Goal: Transaction & Acquisition: Purchase product/service

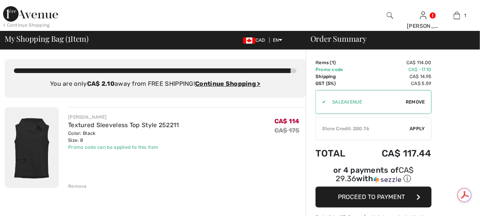
click at [17, 12] on img at bounding box center [30, 13] width 55 height 15
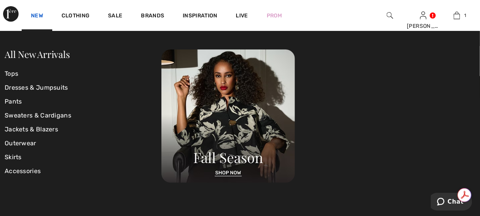
click at [41, 15] on link "New" at bounding box center [37, 16] width 12 height 8
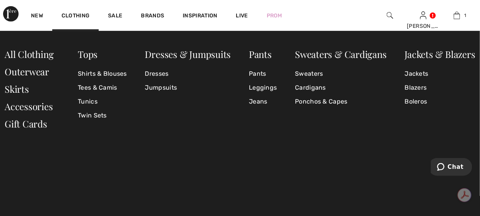
scroll to position [1045, 0]
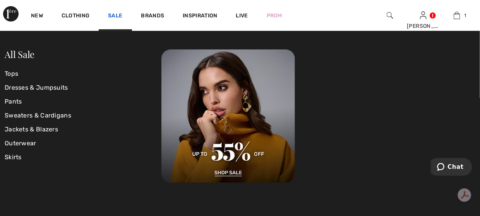
click at [117, 19] on link "Sale" at bounding box center [115, 16] width 14 height 8
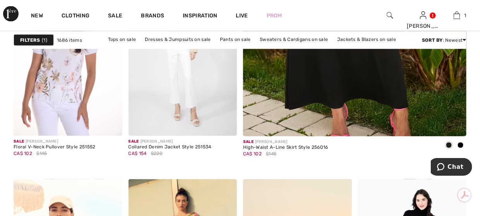
scroll to position [426, 0]
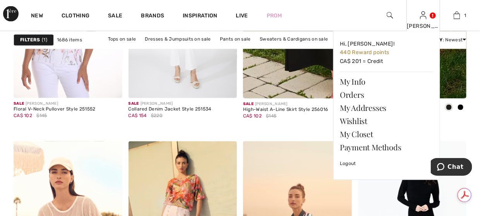
click at [425, 17] on img at bounding box center [423, 15] width 7 height 9
click at [352, 123] on link "Wishlist" at bounding box center [387, 121] width 94 height 13
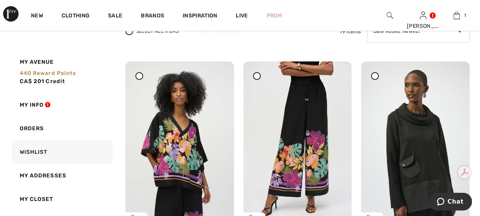
scroll to position [77, 0]
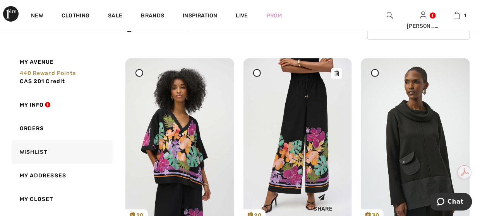
click at [290, 106] on img at bounding box center [297, 139] width 109 height 163
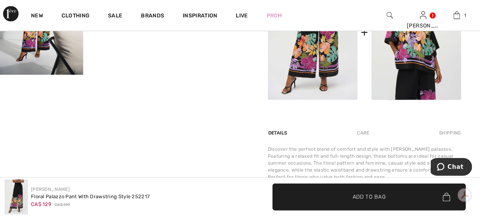
scroll to position [386, 0]
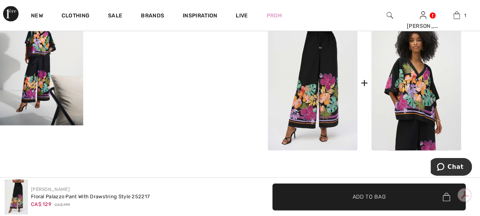
click at [307, 91] on img at bounding box center [313, 83] width 90 height 135
drag, startPoint x: 297, startPoint y: 79, endPoint x: 206, endPoint y: 79, distance: 91.0
click at [297, 79] on img at bounding box center [313, 83] width 90 height 135
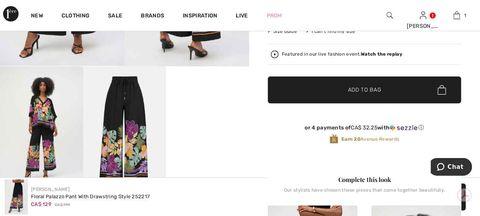
scroll to position [154, 0]
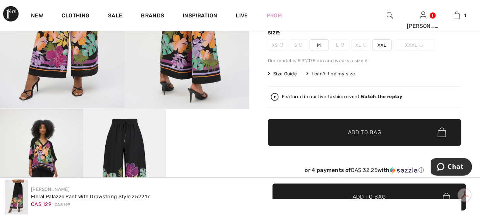
click at [220, 137] on video "Your browser does not support the video tag." at bounding box center [207, 129] width 83 height 41
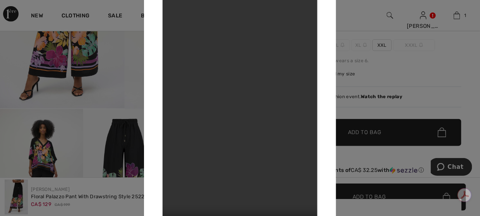
click at [376, 67] on div at bounding box center [240, 108] width 480 height 216
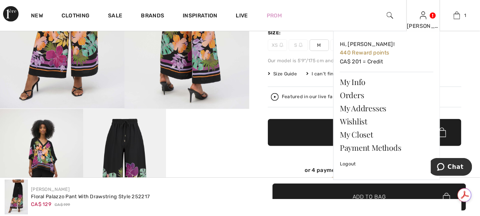
click at [426, 24] on div "[PERSON_NAME]" at bounding box center [423, 26] width 33 height 8
click at [357, 122] on link "Wishlist" at bounding box center [387, 121] width 94 height 13
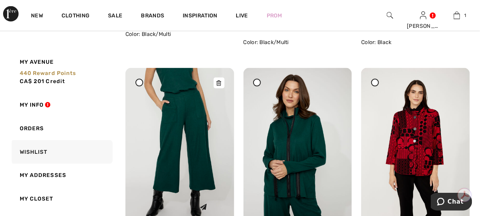
scroll to position [348, 0]
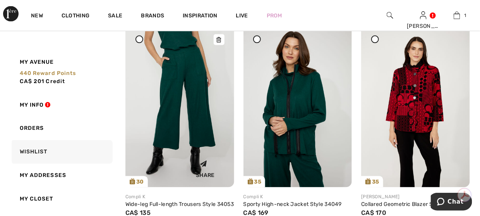
click at [190, 101] on img at bounding box center [179, 106] width 109 height 163
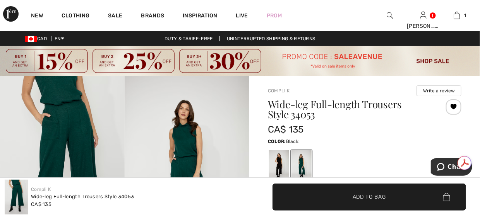
click at [277, 158] on div at bounding box center [279, 165] width 20 height 29
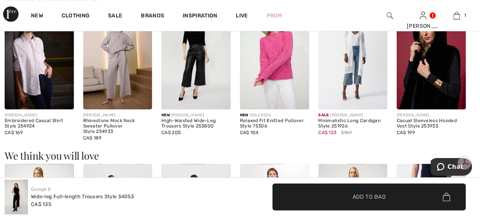
scroll to position [542, 0]
click at [351, 67] on img at bounding box center [353, 57] width 69 height 104
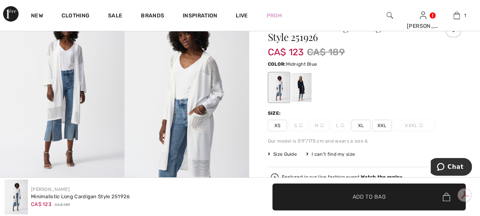
click at [309, 91] on div at bounding box center [301, 87] width 20 height 29
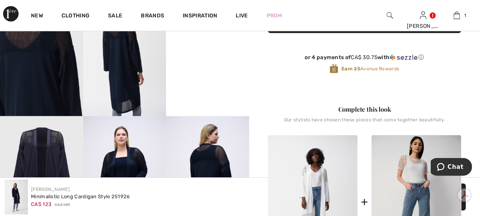
scroll to position [348, 0]
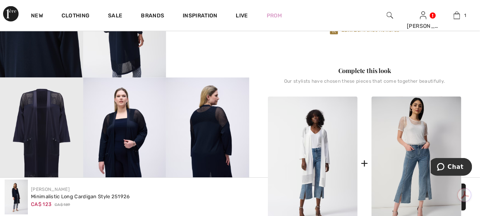
click at [207, 125] on img at bounding box center [207, 140] width 83 height 125
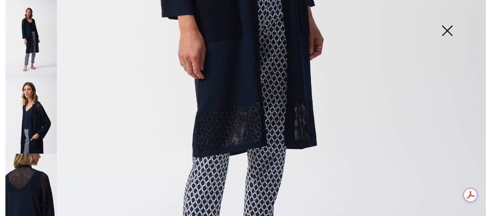
click at [451, 32] on img at bounding box center [447, 32] width 39 height 40
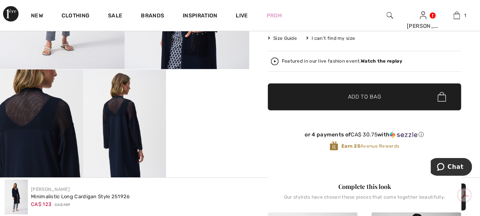
scroll to position [77, 0]
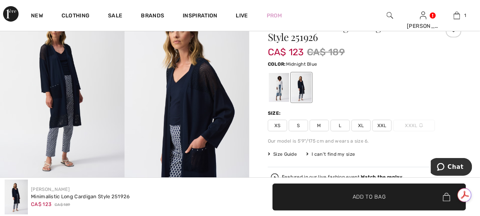
click at [317, 127] on span "M" at bounding box center [319, 126] width 19 height 12
click at [338, 192] on span "✔ Added to Bag Add to Bag" at bounding box center [370, 197] width 194 height 27
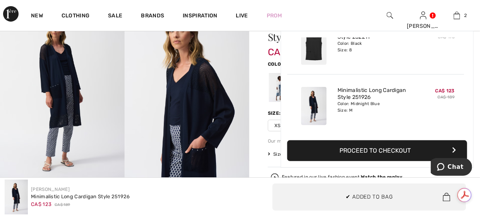
scroll to position [0, 0]
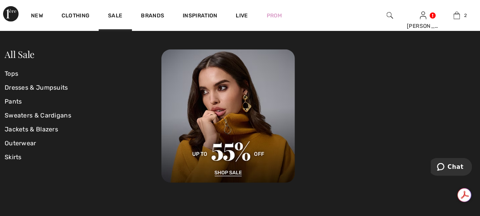
click at [343, 183] on div "All Sale Tops Dresses & Jumpsuits Pants Sweaters & Cardigans Jackets & Blazers …" at bounding box center [240, 124] width 480 height 186
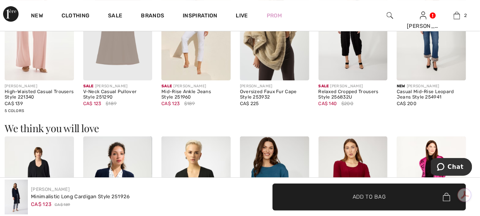
scroll to position [765, 0]
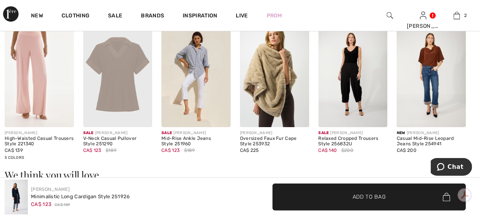
click at [352, 90] on img at bounding box center [353, 76] width 69 height 104
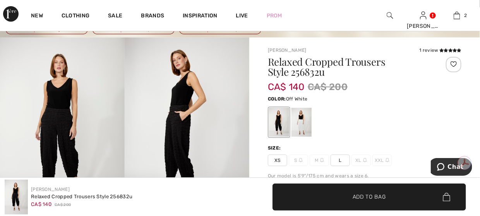
click at [296, 122] on div at bounding box center [301, 122] width 20 height 29
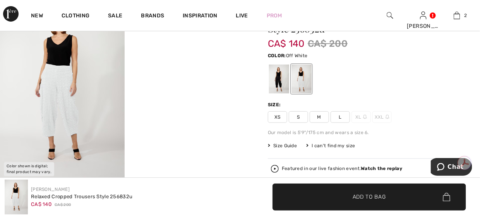
scroll to position [39, 0]
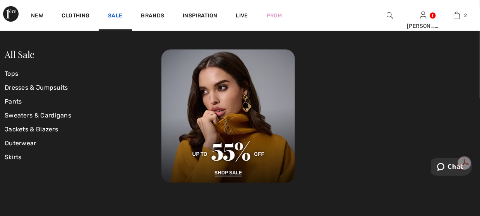
click at [113, 18] on link "Sale" at bounding box center [115, 16] width 14 height 8
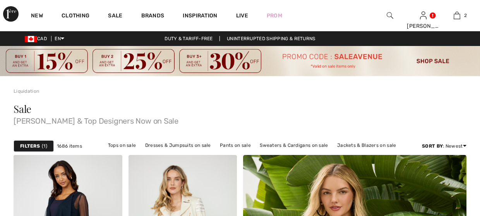
click at [456, 14] on img at bounding box center [457, 15] width 7 height 9
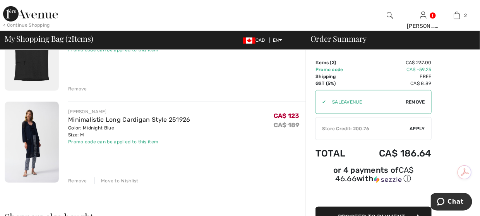
scroll to position [116, 0]
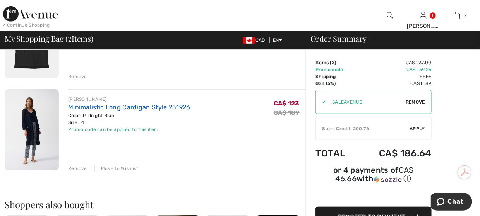
click at [137, 106] on link "Minimalistic Long Cardigan Style 251926" at bounding box center [129, 107] width 122 height 7
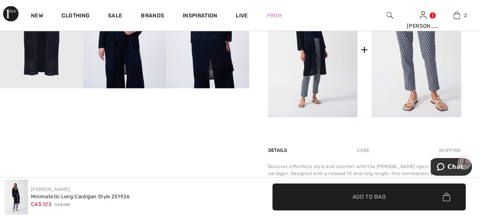
scroll to position [426, 0]
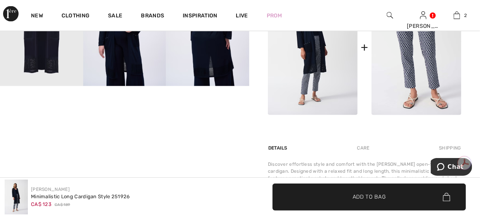
click at [307, 63] on img at bounding box center [313, 48] width 90 height 135
click at [137, 73] on img at bounding box center [124, 24] width 83 height 125
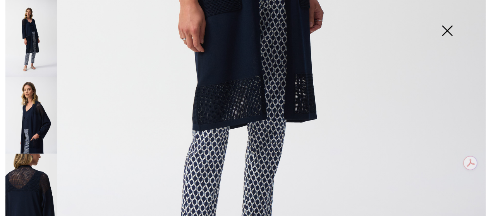
scroll to position [387, 0]
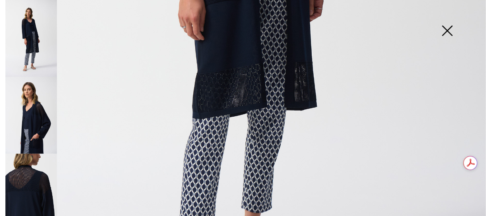
click at [450, 30] on img at bounding box center [447, 32] width 39 height 40
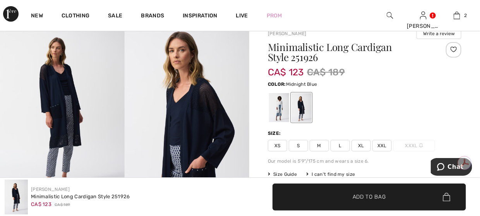
scroll to position [0, 0]
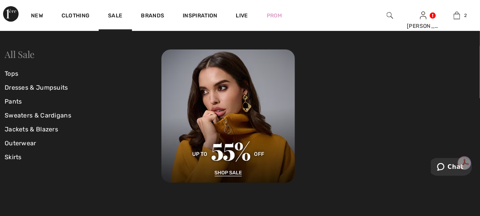
click at [28, 55] on link "All Sale" at bounding box center [20, 54] width 30 height 12
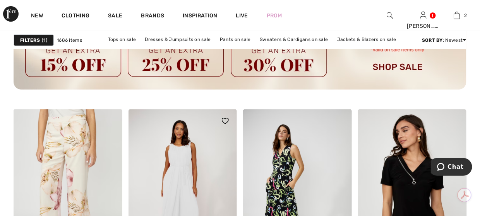
scroll to position [929, 0]
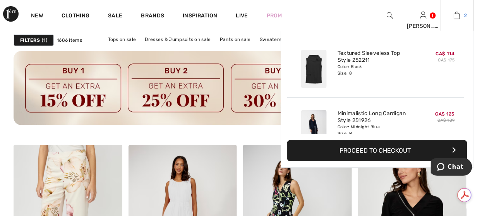
click at [457, 17] on img at bounding box center [457, 15] width 7 height 9
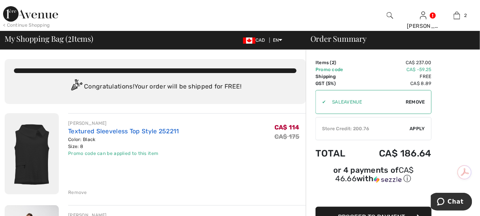
click at [115, 132] on link "Textured Sleeveless Top Style 252211" at bounding box center [123, 131] width 111 height 7
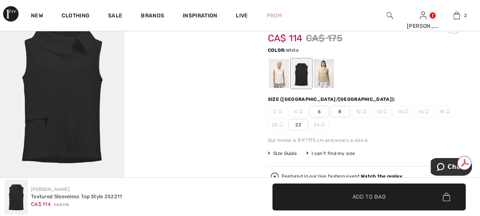
click at [273, 77] on div at bounding box center [279, 73] width 20 height 29
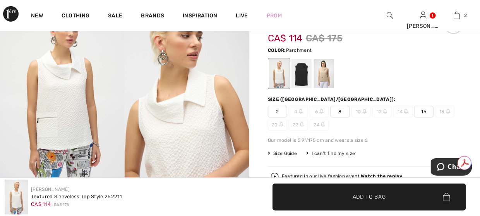
click at [329, 72] on div at bounding box center [324, 73] width 20 height 29
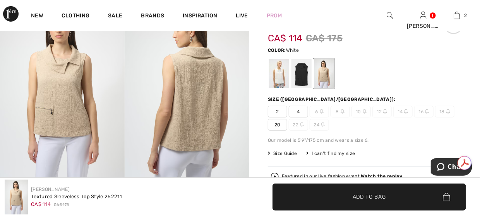
click at [284, 79] on div at bounding box center [279, 73] width 20 height 29
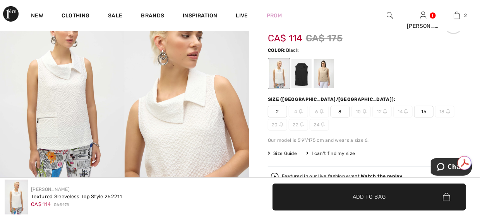
click at [305, 79] on div at bounding box center [301, 73] width 20 height 29
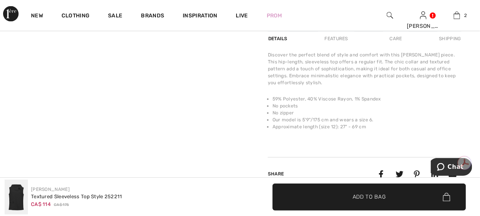
scroll to position [232, 0]
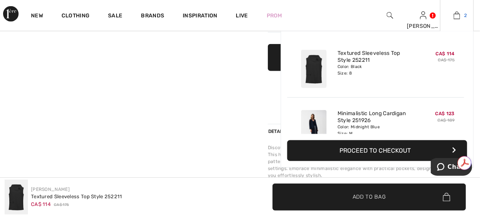
click at [458, 16] on img at bounding box center [457, 15] width 7 height 9
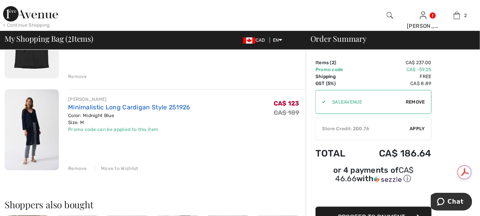
click at [117, 110] on link "Minimalistic Long Cardigan Style 251926" at bounding box center [129, 107] width 122 height 7
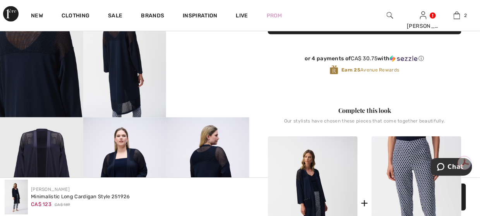
scroll to position [232, 0]
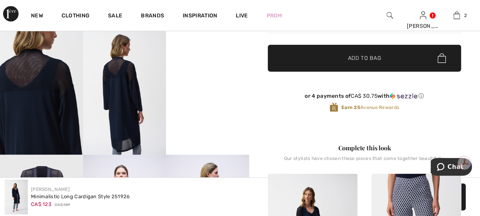
click at [204, 72] on video "Your browser does not support the video tag." at bounding box center [207, 51] width 83 height 41
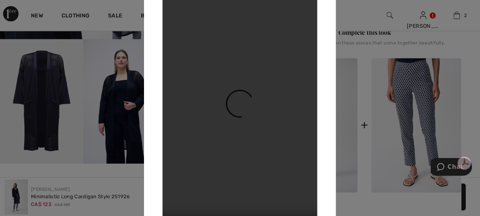
scroll to position [348, 0]
click at [368, 141] on div at bounding box center [240, 108] width 480 height 216
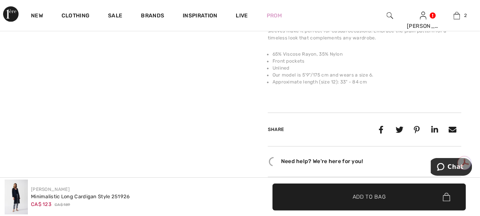
scroll to position [658, 0]
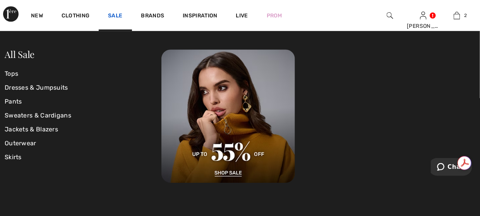
click at [111, 13] on link "Sale" at bounding box center [115, 16] width 14 height 8
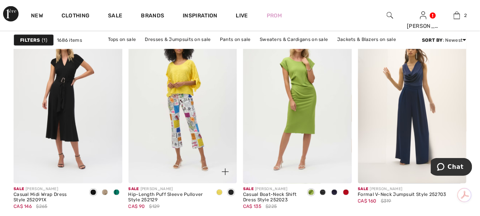
scroll to position [3136, 0]
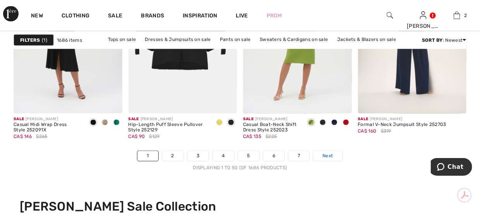
click at [329, 158] on span "Next" at bounding box center [327, 156] width 10 height 7
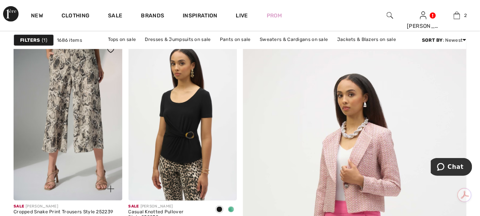
scroll to position [155, 0]
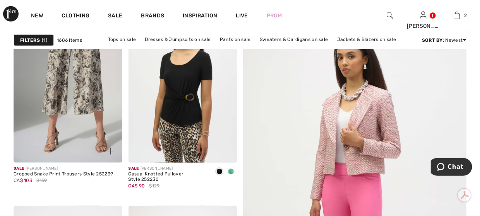
click at [69, 96] on img at bounding box center [68, 81] width 109 height 163
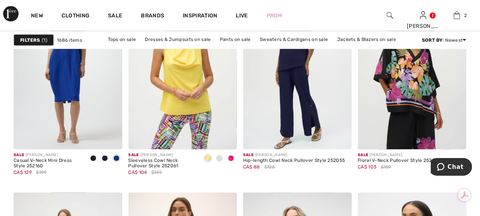
scroll to position [1239, 0]
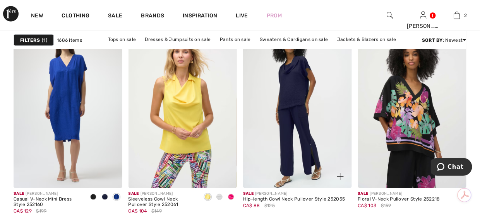
click at [291, 98] on img at bounding box center [297, 107] width 109 height 163
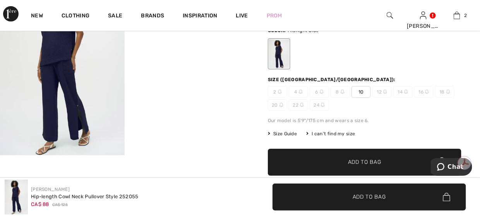
scroll to position [116, 0]
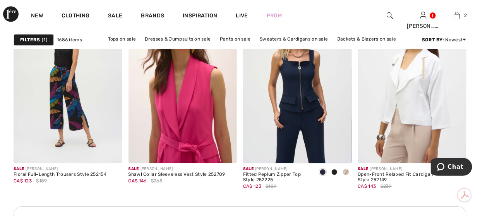
scroll to position [1487, 0]
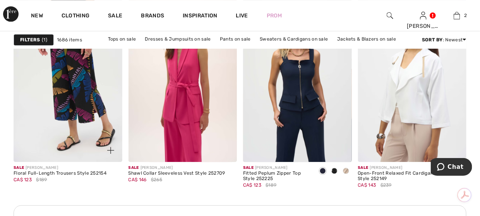
click at [80, 106] on img at bounding box center [68, 80] width 109 height 163
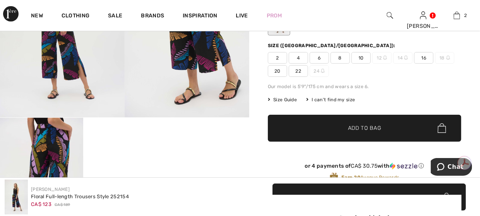
scroll to position [77, 0]
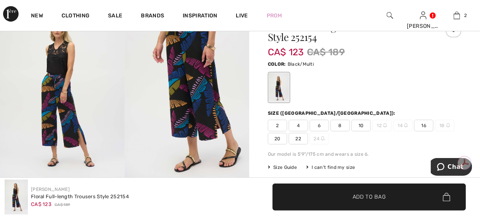
click at [169, 77] on img at bounding box center [187, 92] width 125 height 187
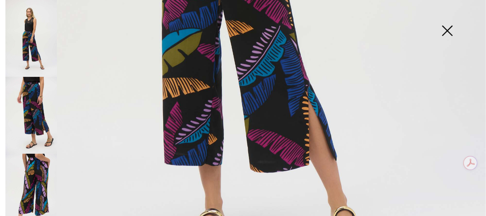
scroll to position [426, 0]
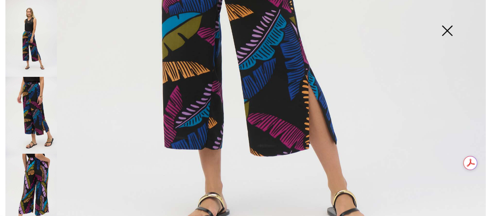
click at [445, 26] on img at bounding box center [447, 32] width 39 height 40
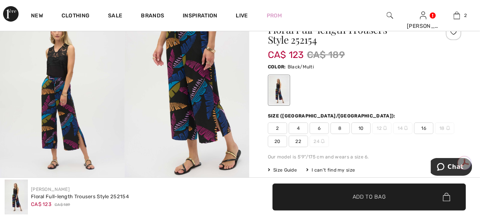
scroll to position [77, 0]
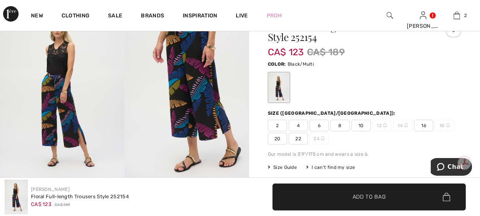
click at [343, 123] on span "8" at bounding box center [340, 126] width 19 height 12
drag, startPoint x: 366, startPoint y: 201, endPoint x: 361, endPoint y: 195, distance: 7.7
click at [364, 199] on span "Add to Bag" at bounding box center [369, 197] width 33 height 8
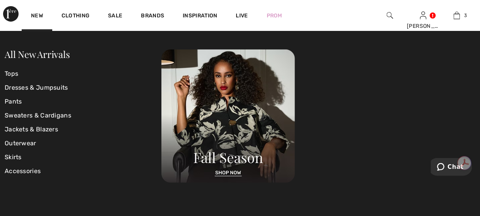
scroll to position [0, 0]
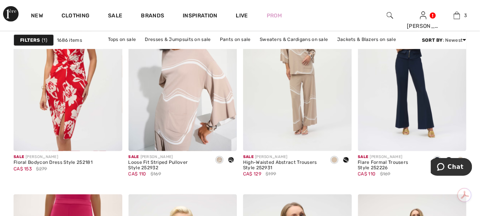
scroll to position [2903, 0]
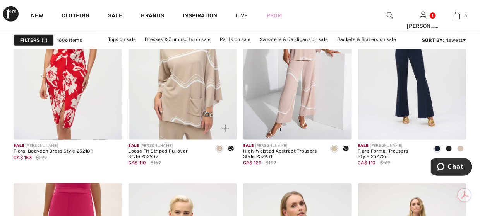
click at [225, 105] on img at bounding box center [183, 58] width 109 height 163
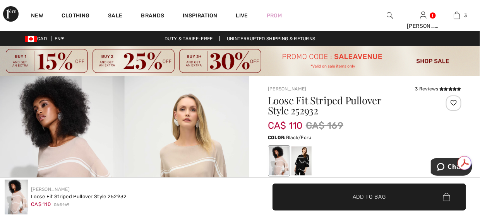
click at [300, 159] on div at bounding box center [301, 161] width 20 height 29
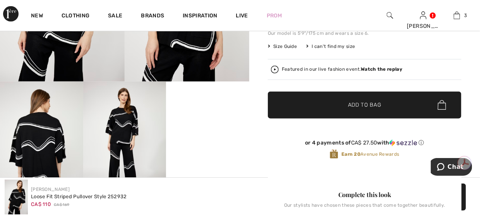
scroll to position [194, 0]
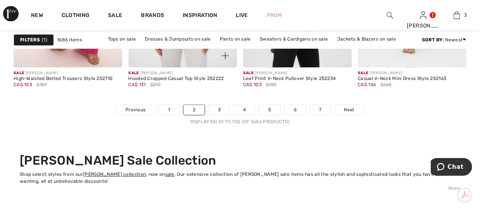
scroll to position [3191, 0]
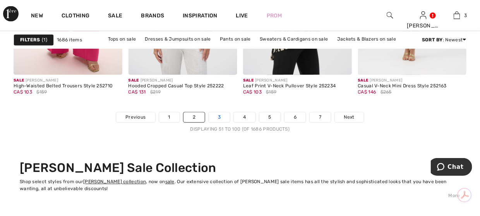
click at [225, 117] on link "3" at bounding box center [219, 118] width 21 height 10
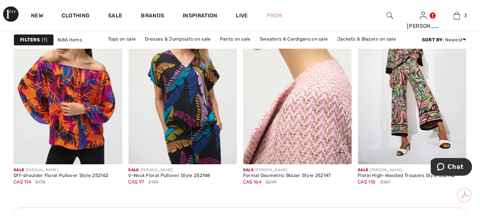
scroll to position [2400, 0]
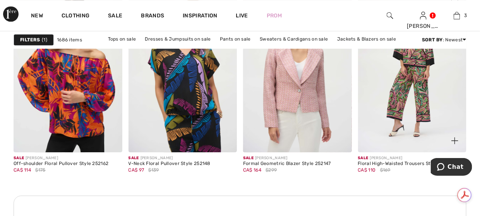
click at [394, 89] on img at bounding box center [412, 71] width 109 height 163
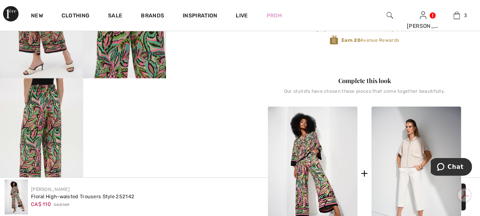
scroll to position [271, 0]
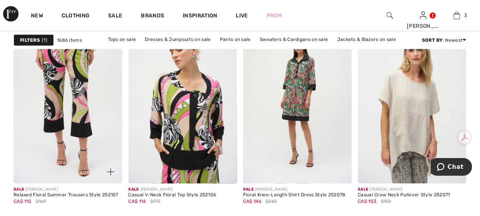
scroll to position [2865, 0]
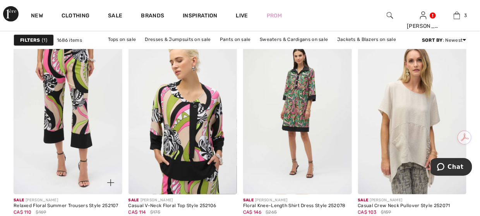
click at [81, 95] on img at bounding box center [68, 113] width 109 height 163
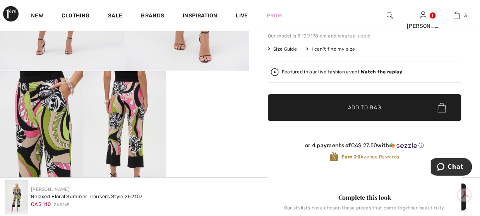
scroll to position [194, 0]
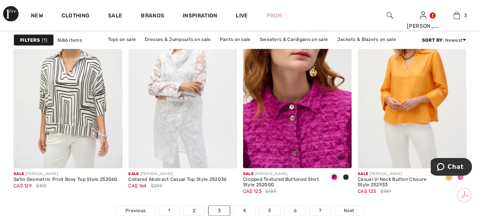
scroll to position [3119, 0]
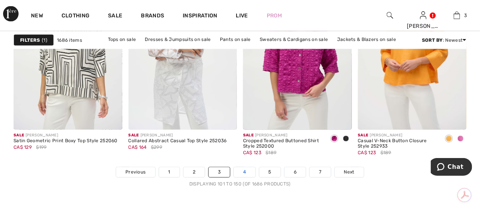
click at [244, 175] on link "4" at bounding box center [244, 173] width 21 height 10
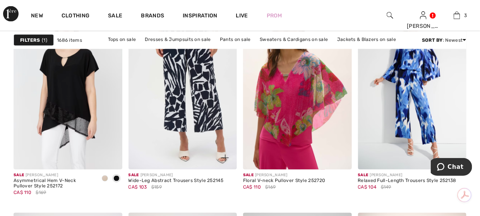
scroll to position [1261, 0]
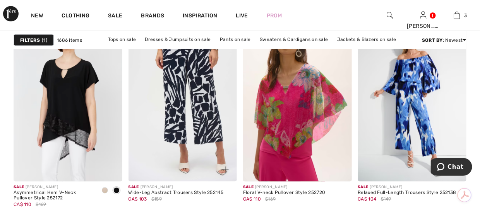
click at [207, 121] on img at bounding box center [183, 100] width 109 height 163
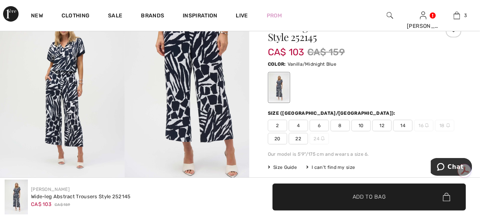
click at [338, 126] on span "8" at bounding box center [340, 126] width 19 height 12
drag, startPoint x: 333, startPoint y: 192, endPoint x: 288, endPoint y: 158, distance: 57.1
click at [333, 190] on span "✔ Added to Bag Add to Bag" at bounding box center [370, 197] width 194 height 27
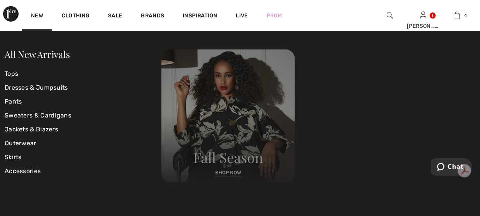
scroll to position [144, 0]
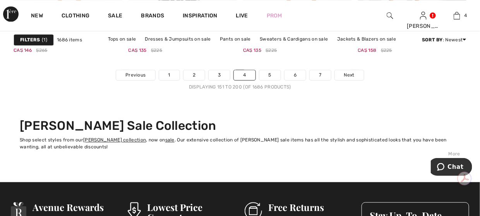
scroll to position [3219, 0]
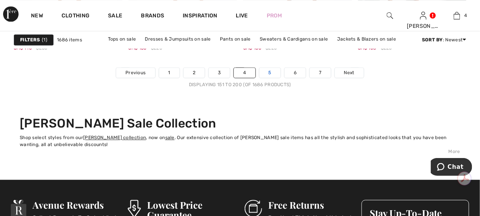
click at [266, 74] on link "5" at bounding box center [269, 73] width 21 height 10
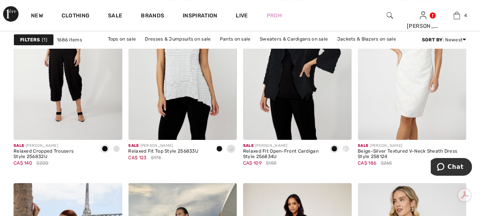
scroll to position [2671, 0]
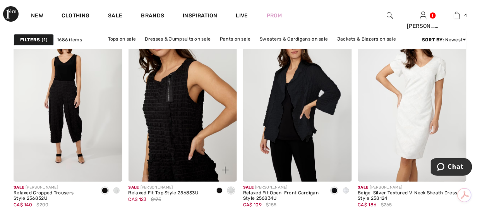
click at [187, 128] on img at bounding box center [183, 100] width 109 height 163
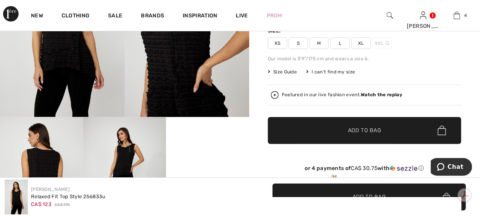
scroll to position [194, 0]
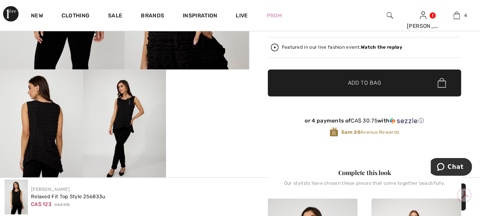
click at [213, 111] on video "Your browser does not support the video tag." at bounding box center [207, 90] width 83 height 41
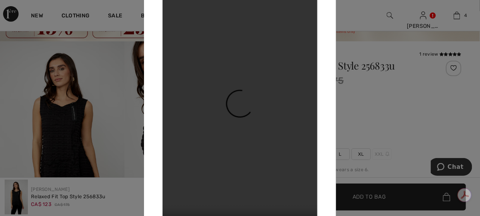
scroll to position [0, 0]
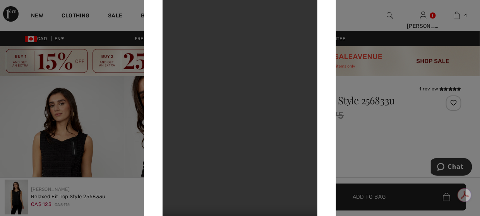
click at [385, 120] on div at bounding box center [240, 108] width 480 height 216
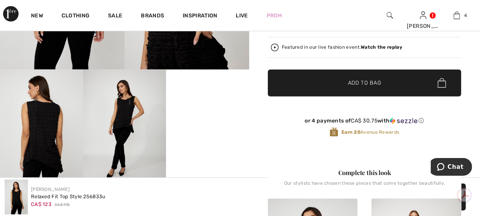
click at [137, 114] on img at bounding box center [124, 132] width 83 height 125
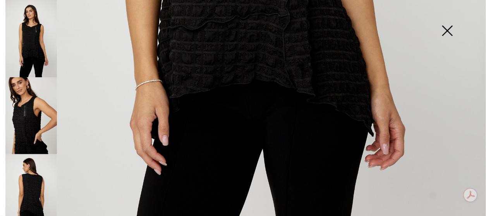
scroll to position [465, 0]
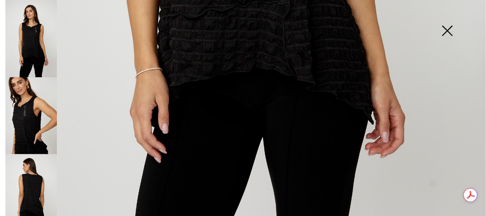
click at [453, 29] on img at bounding box center [447, 32] width 39 height 40
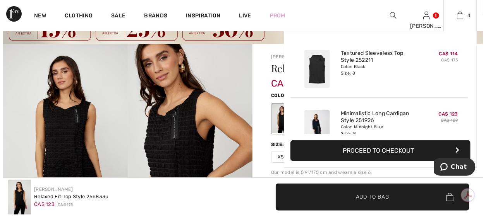
scroll to position [0, 0]
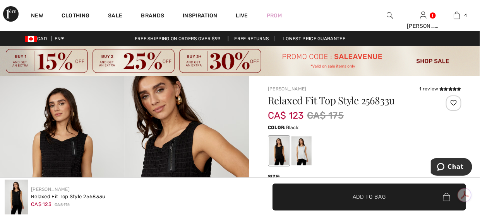
drag, startPoint x: 238, startPoint y: 101, endPoint x: 264, endPoint y: 101, distance: 25.2
click at [238, 101] on img at bounding box center [187, 169] width 125 height 187
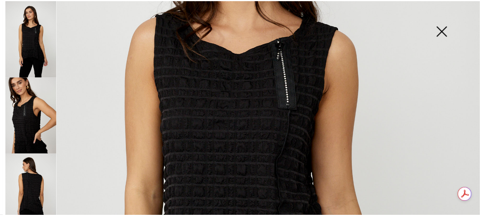
scroll to position [155, 0]
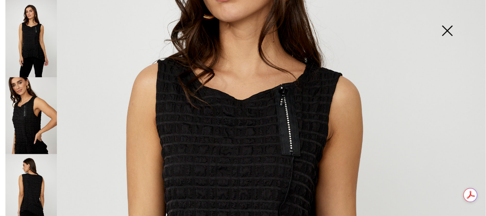
click at [447, 30] on img at bounding box center [447, 32] width 39 height 40
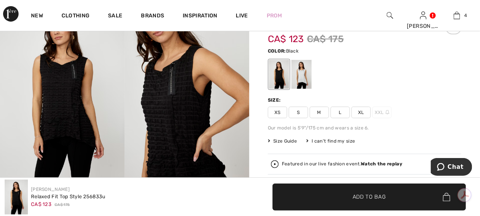
scroll to position [77, 0]
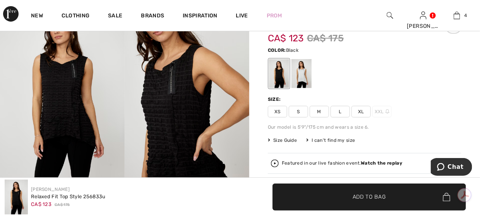
click at [321, 113] on span "M" at bounding box center [319, 112] width 19 height 12
drag, startPoint x: 343, startPoint y: 197, endPoint x: 282, endPoint y: 145, distance: 80.2
click at [342, 194] on span "✔ Added to Bag" at bounding box center [357, 197] width 47 height 8
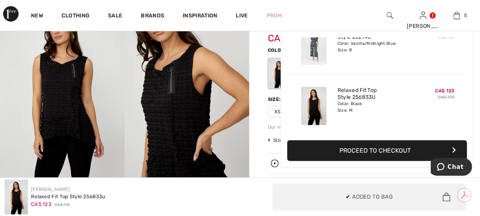
scroll to position [115, 0]
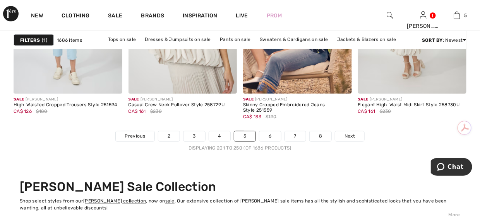
scroll to position [3158, 0]
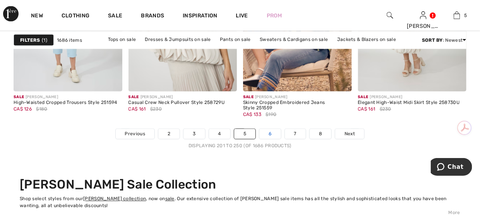
drag, startPoint x: 265, startPoint y: 122, endPoint x: 262, endPoint y: 130, distance: 8.6
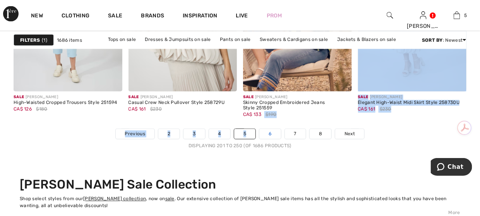
click at [266, 135] on link "6" at bounding box center [269, 134] width 21 height 10
click at [267, 134] on link "6" at bounding box center [269, 134] width 21 height 10
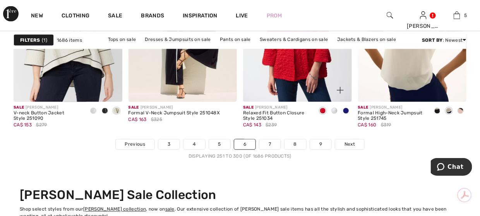
scroll to position [3213, 0]
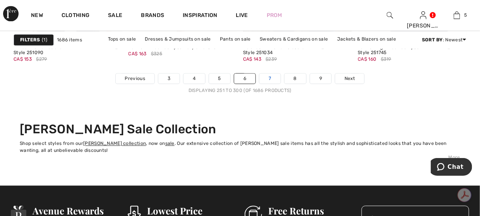
click at [276, 81] on link "7" at bounding box center [269, 79] width 21 height 10
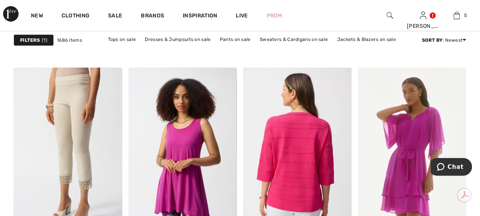
scroll to position [1161, 0]
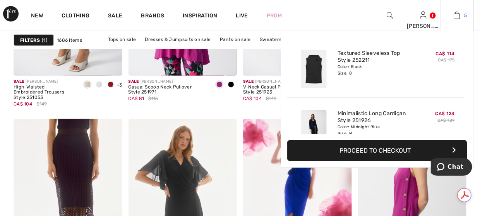
click at [456, 16] on img at bounding box center [457, 15] width 7 height 9
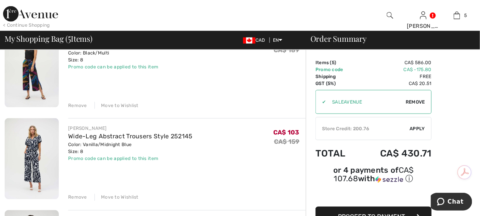
scroll to position [232, 0]
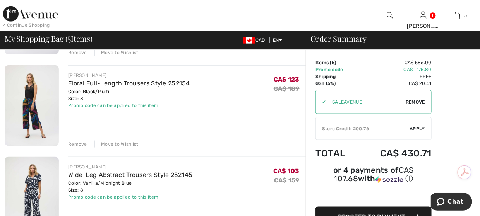
click at [82, 144] on div "Remove" at bounding box center [77, 144] width 19 height 7
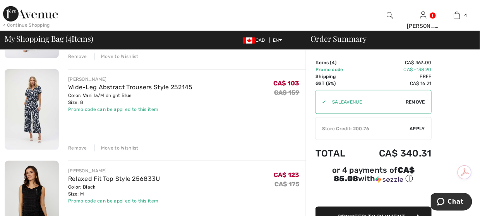
scroll to position [222, 0]
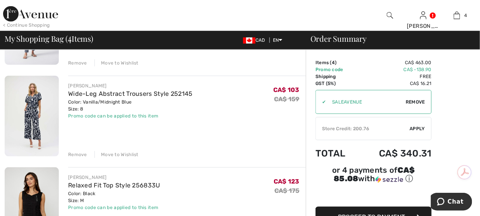
click at [121, 154] on div "Move to Wishlist" at bounding box center [116, 154] width 44 height 7
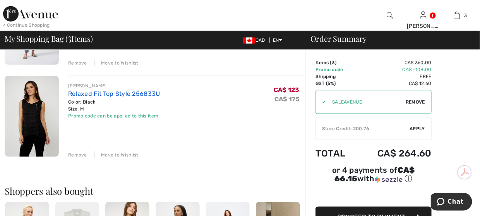
click at [115, 93] on link "Relaxed Fit Top Style 256833U" at bounding box center [114, 93] width 92 height 7
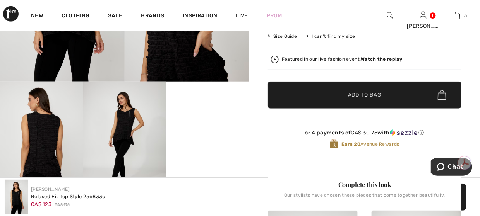
scroll to position [194, 0]
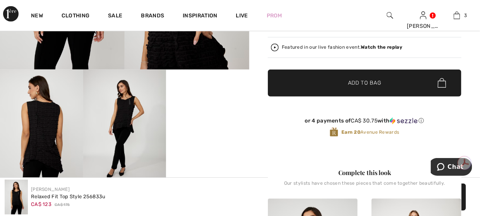
click at [118, 113] on img at bounding box center [124, 132] width 83 height 125
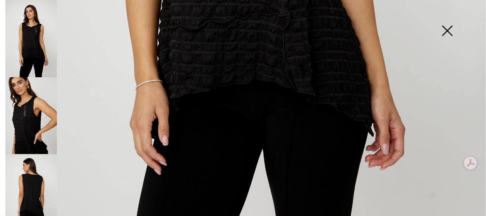
scroll to position [465, 0]
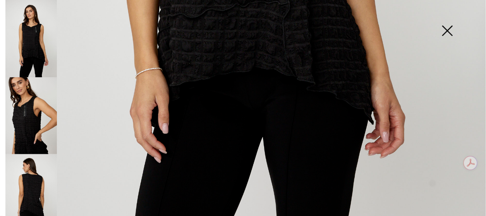
click at [39, 192] on img at bounding box center [30, 192] width 51 height 77
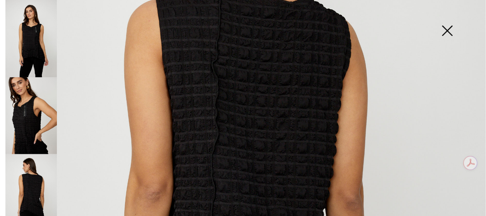
scroll to position [39, 0]
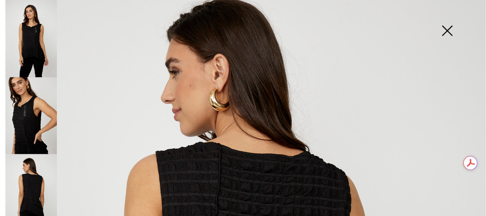
click at [451, 27] on img at bounding box center [447, 32] width 39 height 40
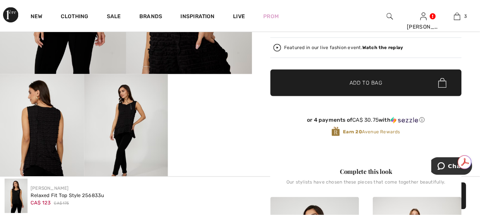
scroll to position [194, 0]
